Goal: Information Seeking & Learning: Learn about a topic

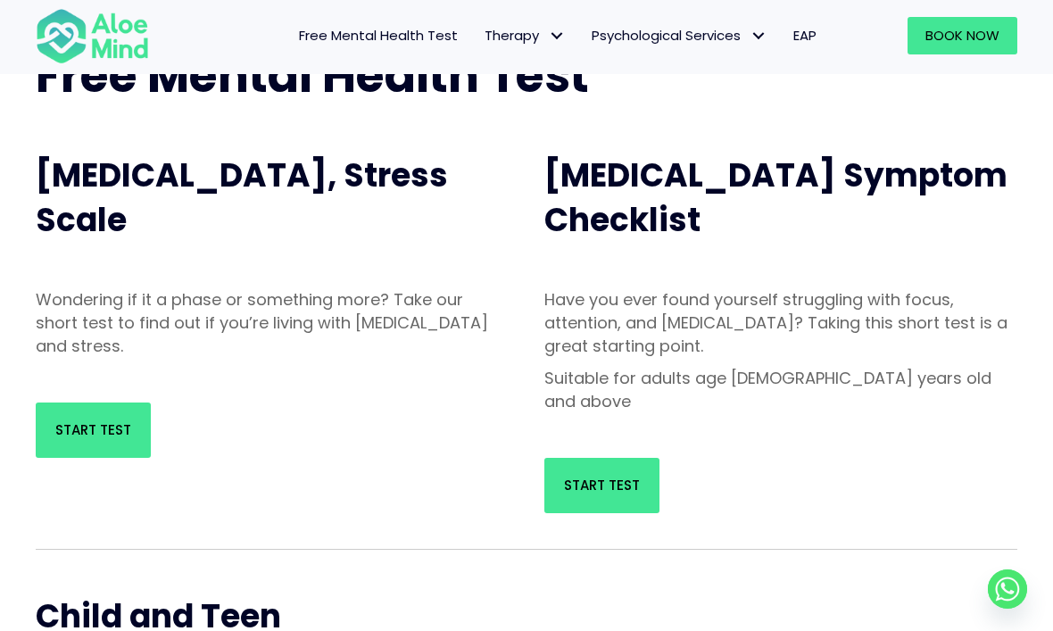
scroll to position [143, 0]
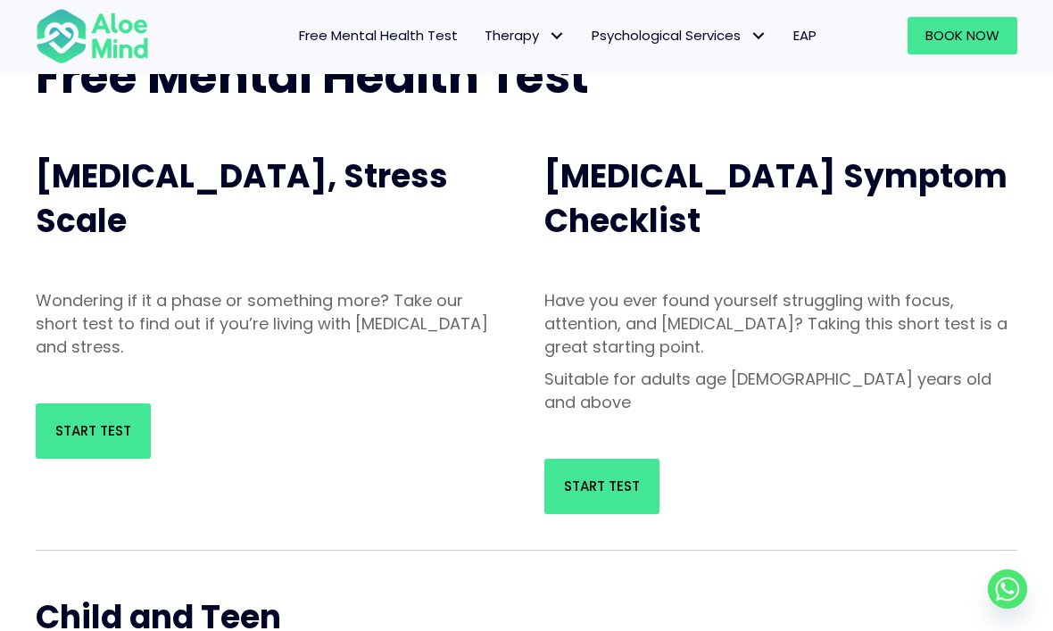
click at [600, 476] on span "Start Test" at bounding box center [602, 485] width 76 height 19
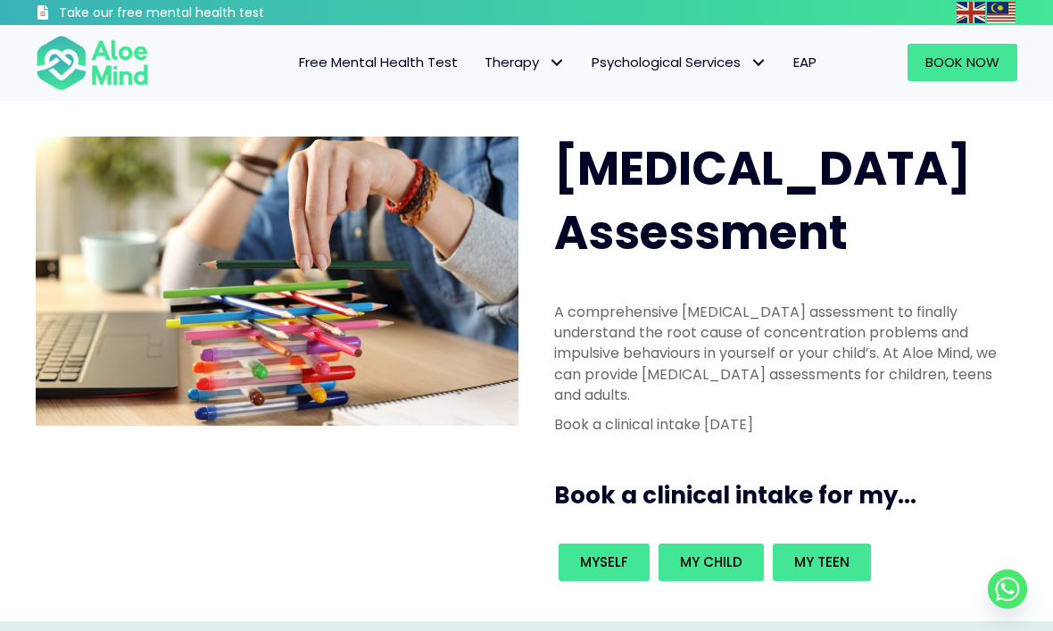
click at [385, 78] on link "Free Mental Health Test" at bounding box center [378, 62] width 186 height 37
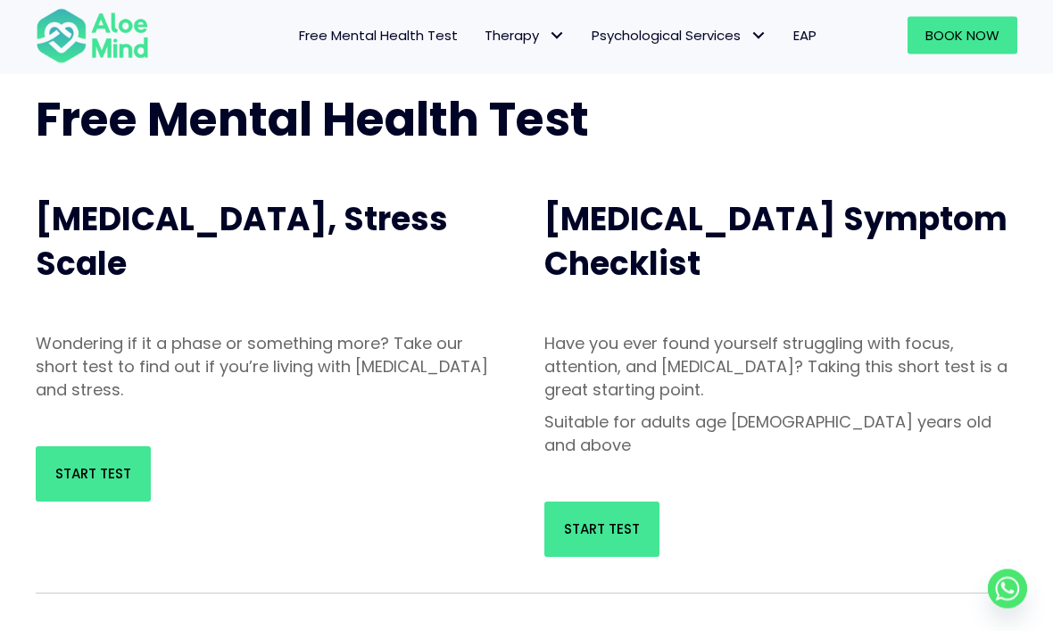
scroll to position [100, 0]
click at [81, 475] on span "Start Test" at bounding box center [93, 473] width 76 height 19
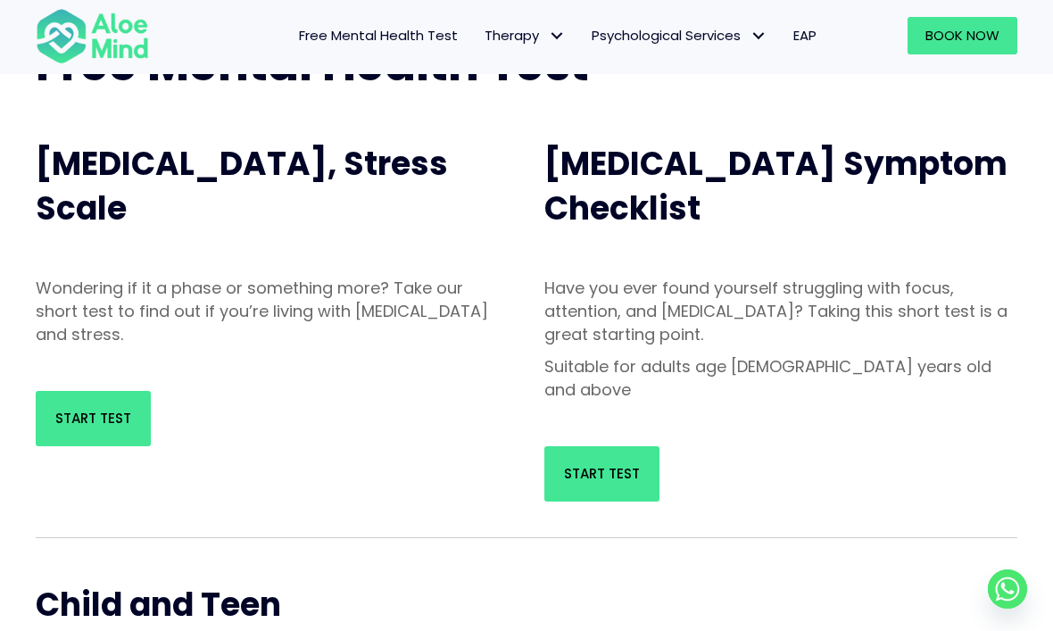
scroll to position [159, 0]
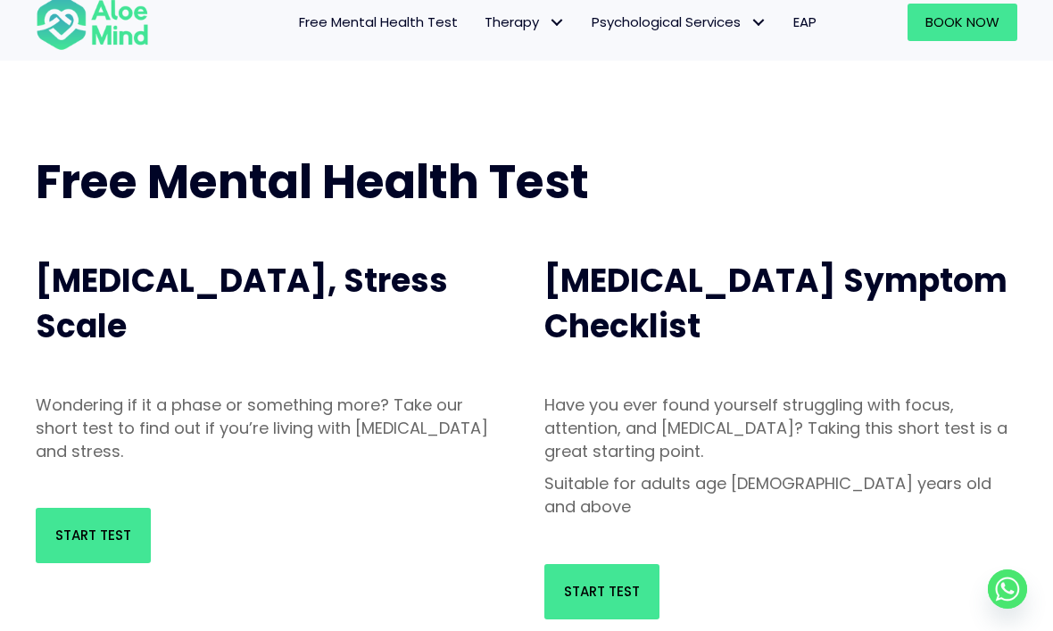
scroll to position [56, 0]
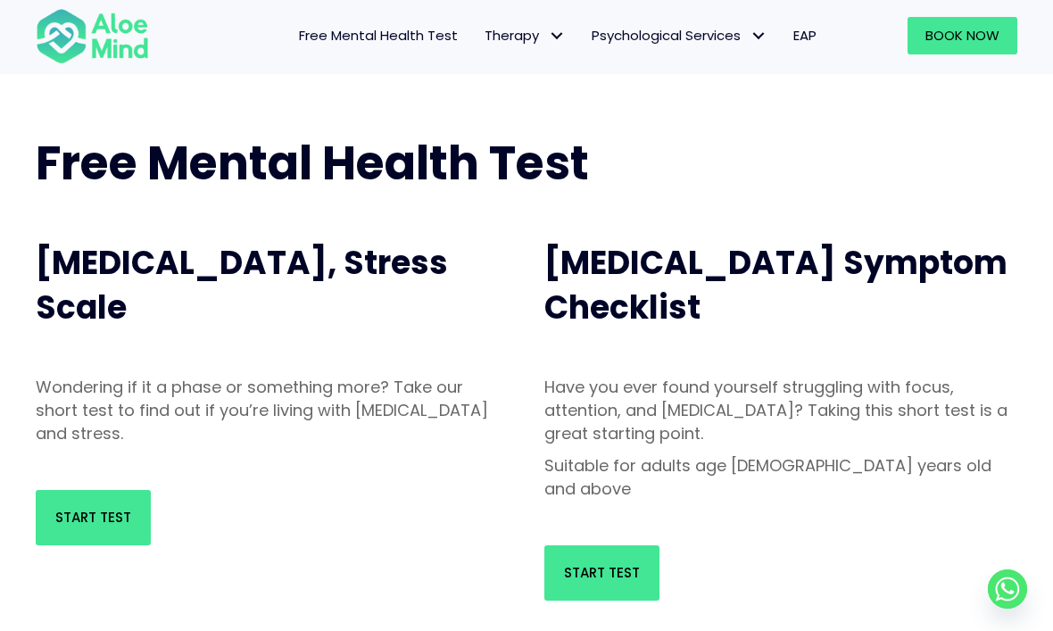
click at [62, 502] on link "Start Test" at bounding box center [93, 517] width 115 height 55
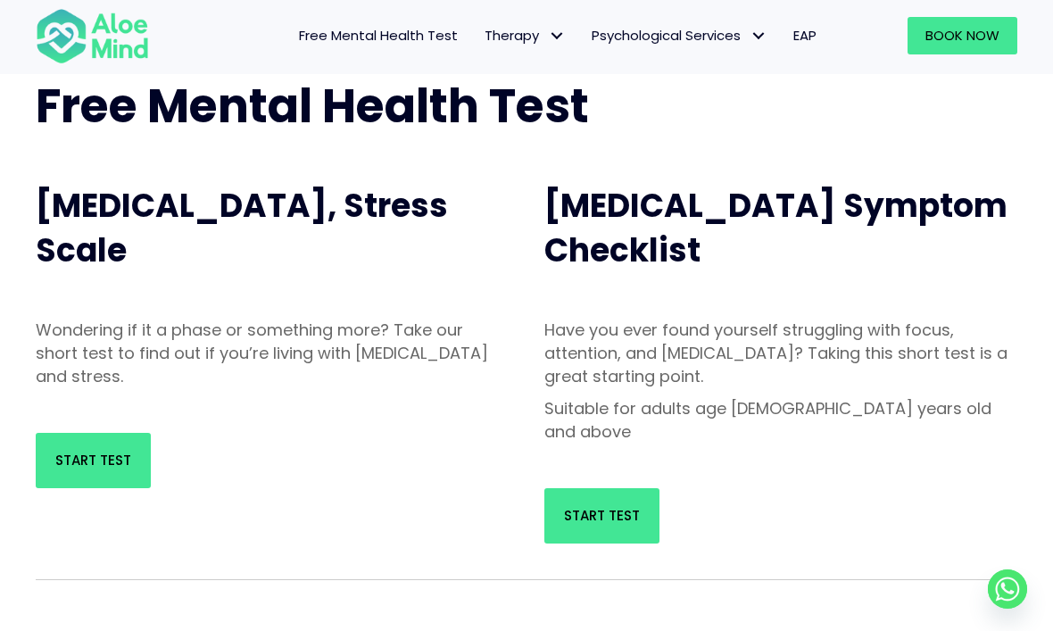
scroll to position [116, 0]
